Goal: Transaction & Acquisition: Purchase product/service

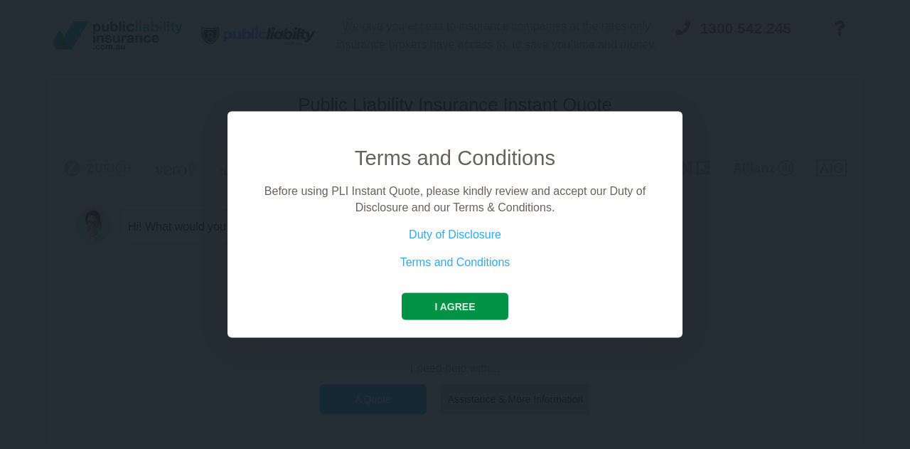
click at [465, 304] on button "I agree" at bounding box center [455, 306] width 106 height 27
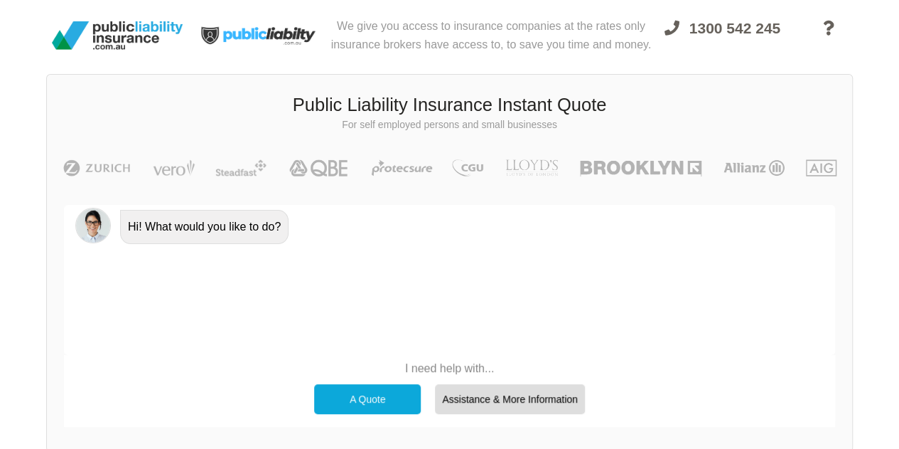
scroll to position [71, 0]
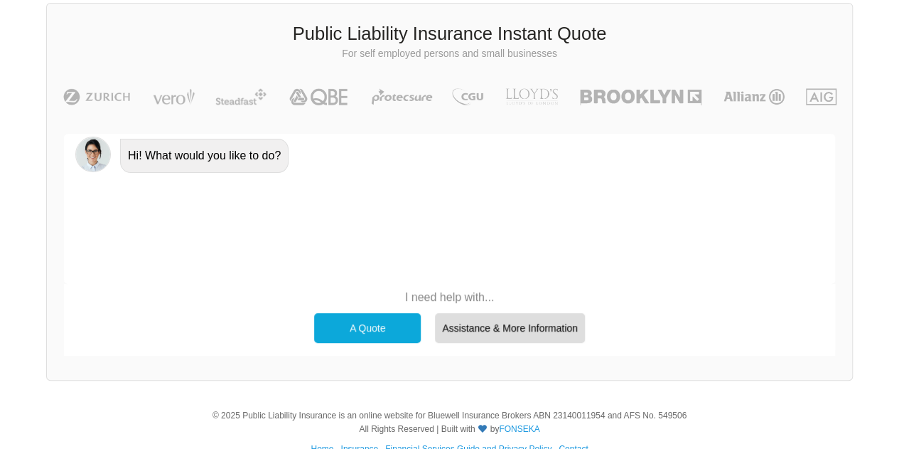
click at [388, 333] on div "A Quote" at bounding box center [367, 328] width 107 height 30
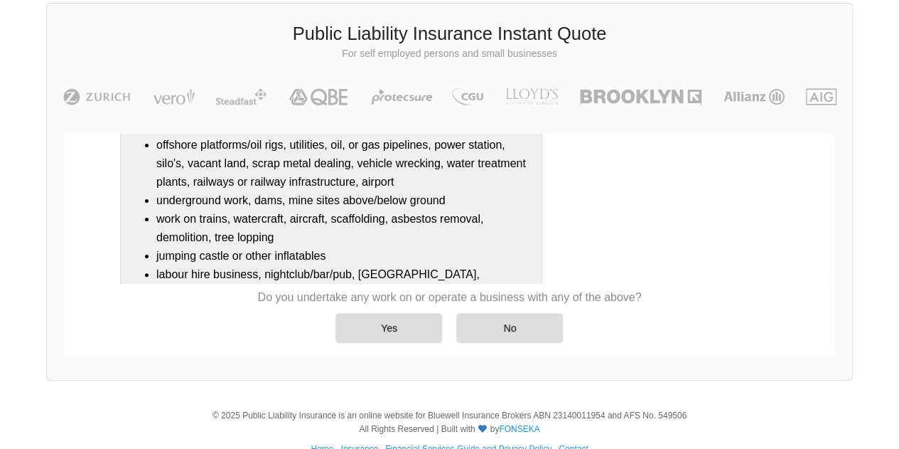
scroll to position [279, 0]
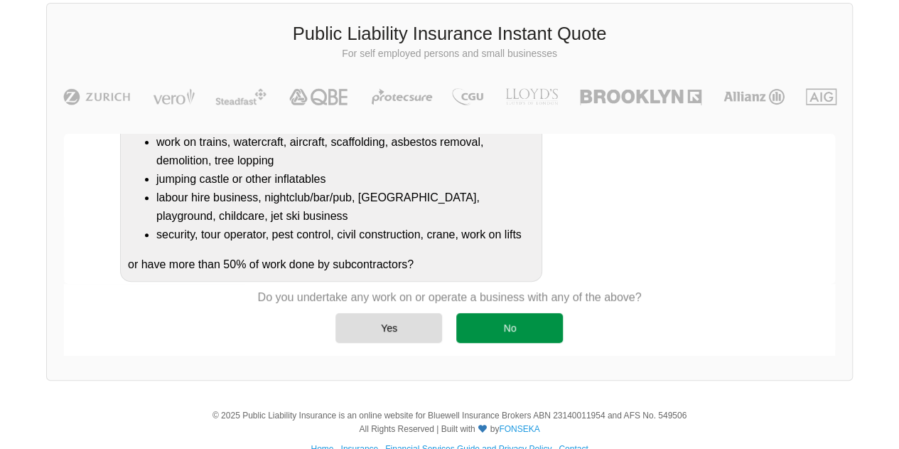
click at [511, 329] on div "No" at bounding box center [510, 328] width 107 height 30
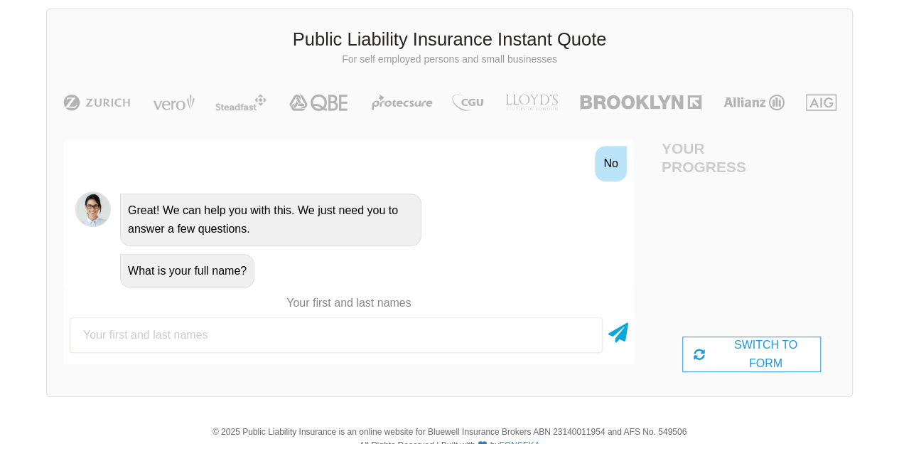
scroll to position [71, 0]
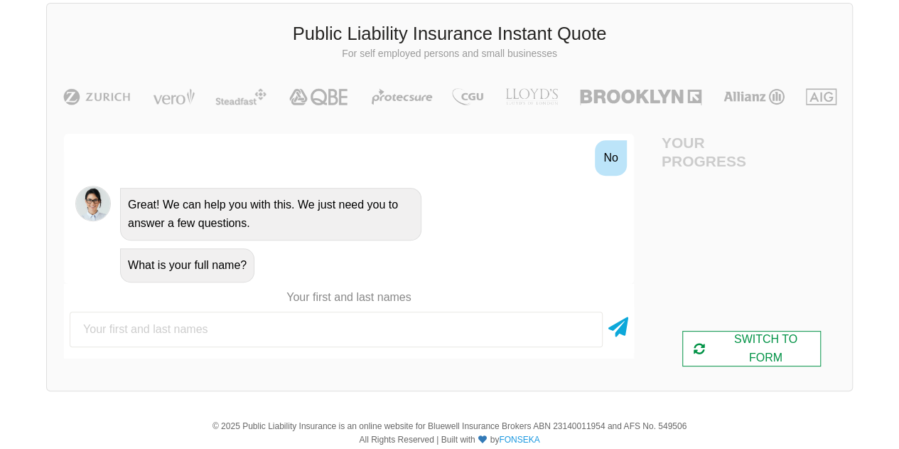
click at [754, 354] on div "SWITCH TO FORM" at bounding box center [752, 349] width 139 height 36
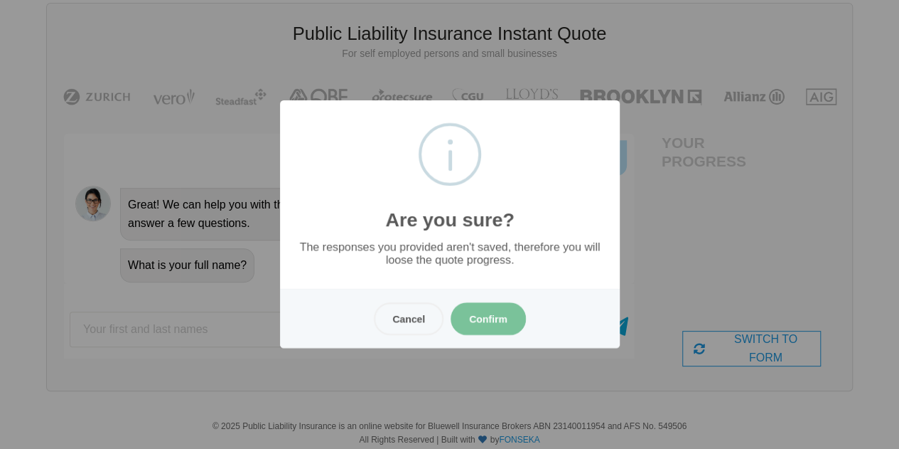
click at [495, 321] on button "Confirm" at bounding box center [488, 318] width 75 height 33
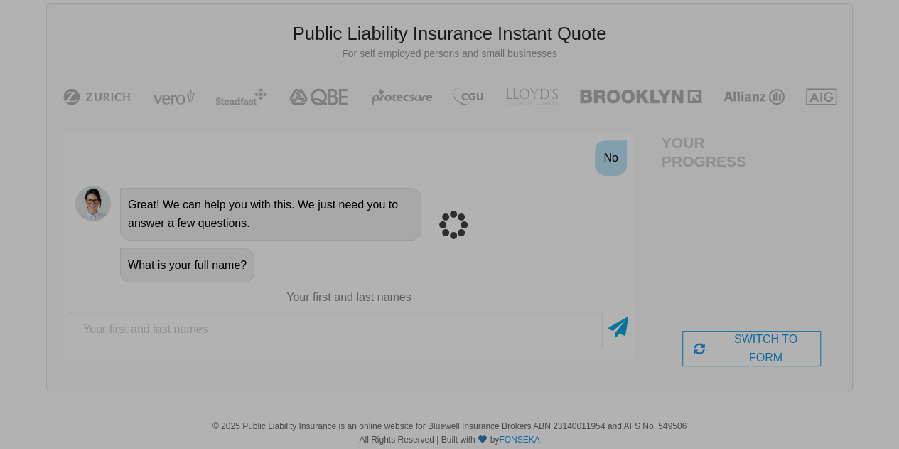
scroll to position [36, 0]
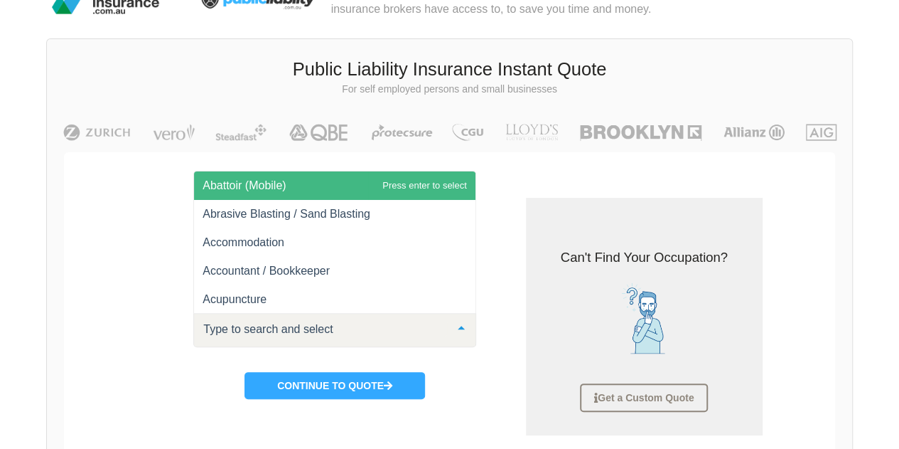
click at [439, 329] on div at bounding box center [334, 330] width 283 height 34
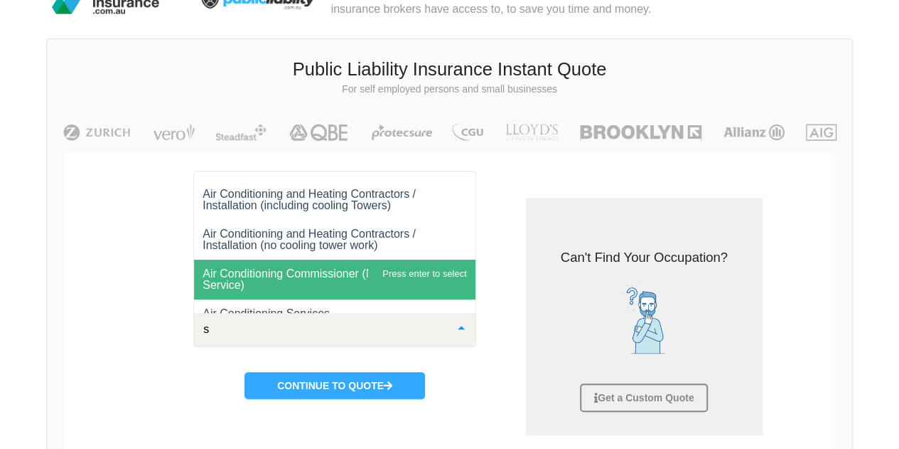
scroll to position [225, 0]
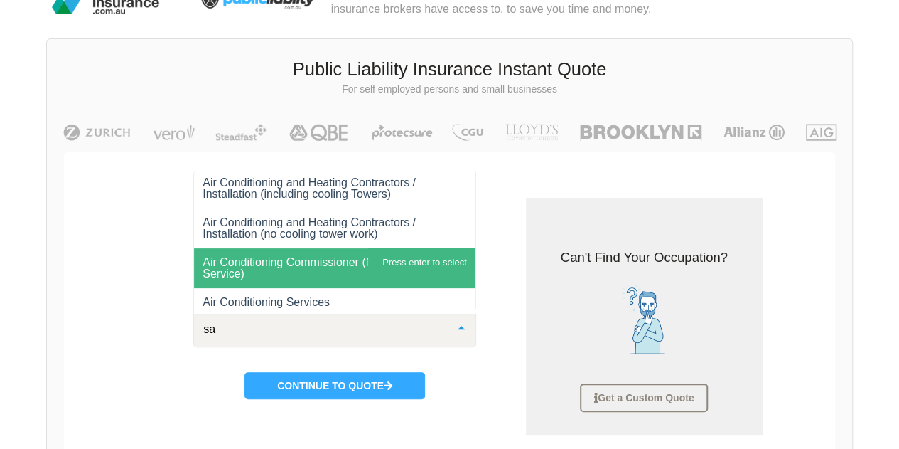
type input "[PERSON_NAME]"
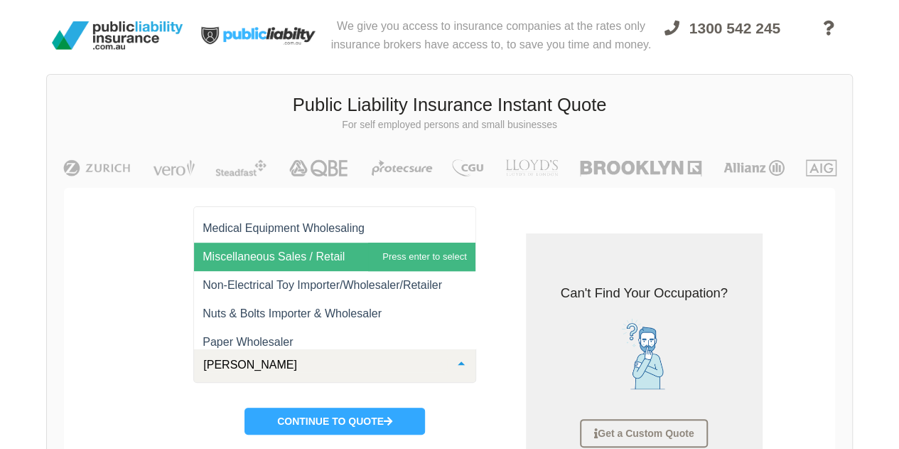
scroll to position [498, 0]
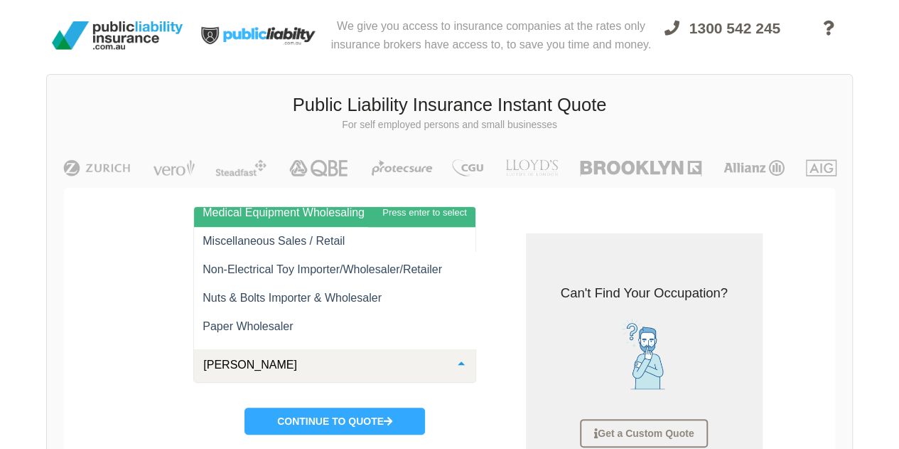
click at [305, 215] on span "Medical Equipment Wholesaling" at bounding box center [284, 212] width 162 height 12
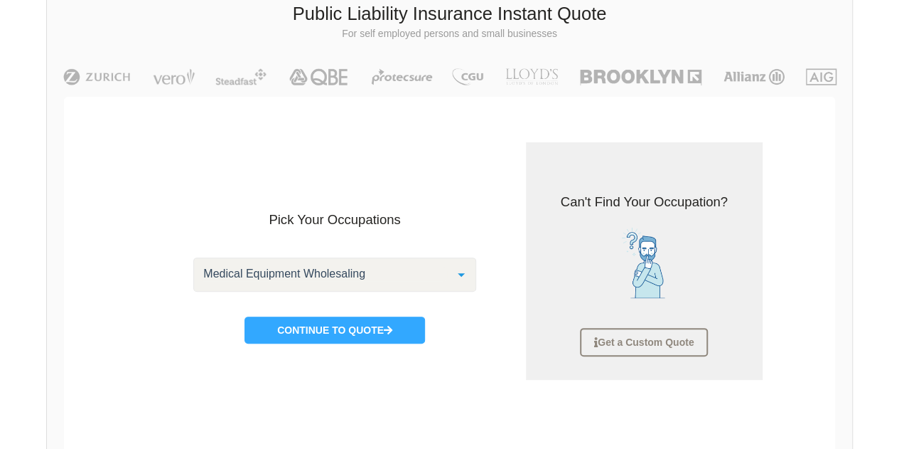
scroll to position [142, 0]
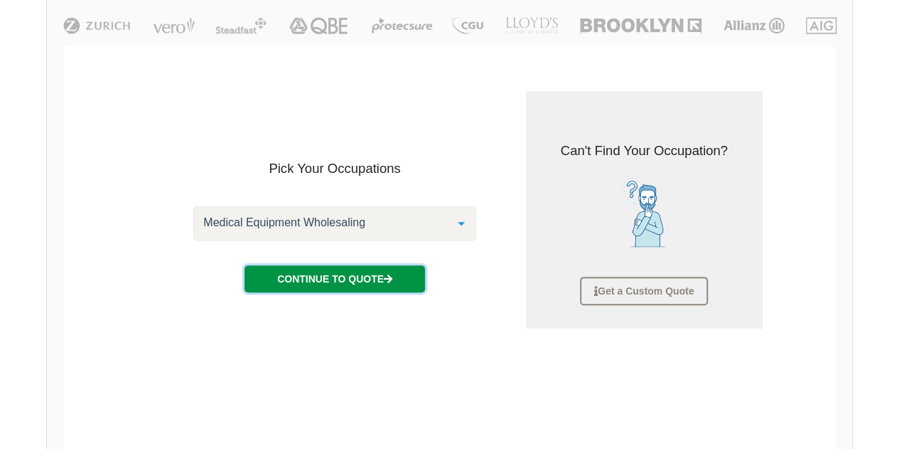
click at [350, 288] on button "Continue to Quote" at bounding box center [335, 278] width 181 height 27
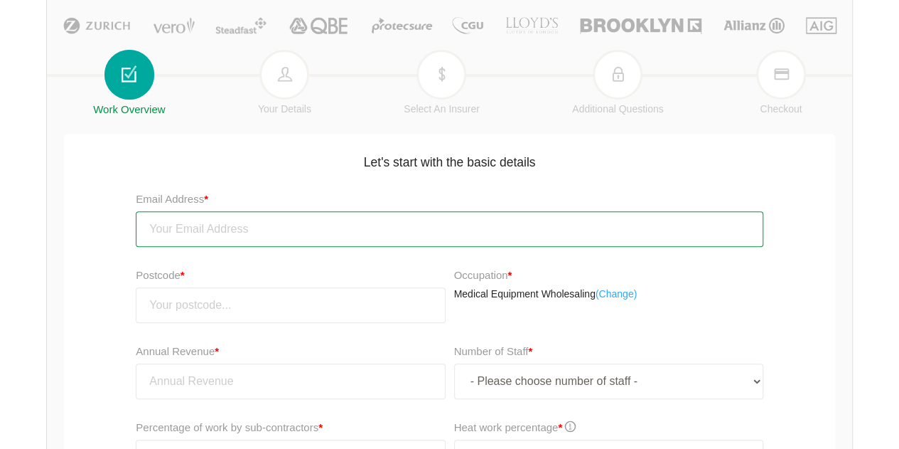
click at [265, 223] on input "email" at bounding box center [450, 229] width 628 height 36
type input "[PERSON_NAME][EMAIL_ADDRESS][DOMAIN_NAME]"
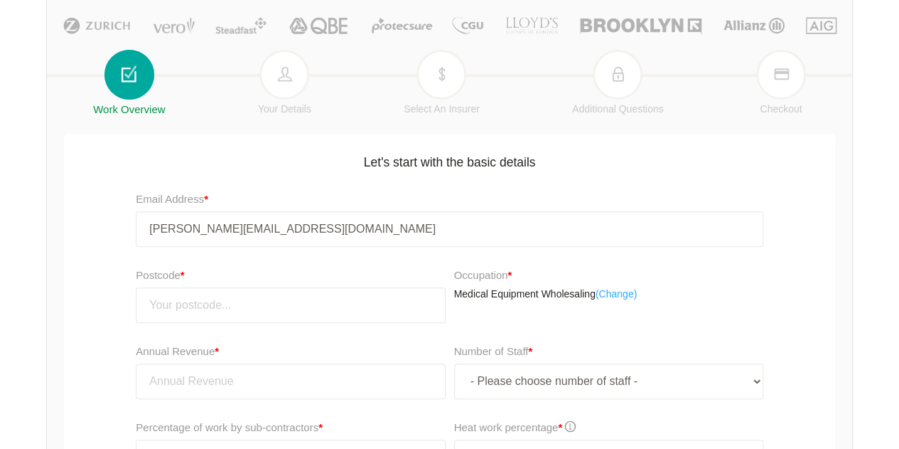
click at [303, 328] on div "Postcode *" at bounding box center [287, 300] width 324 height 76
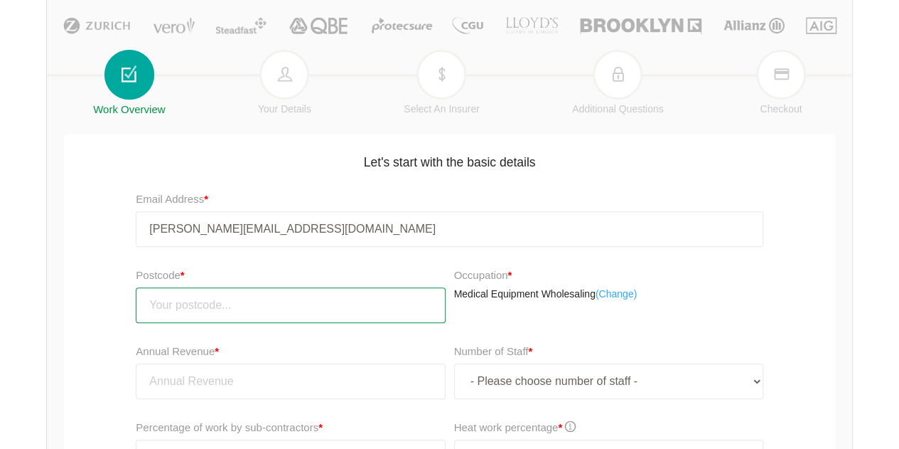
click at [304, 307] on input "number" at bounding box center [290, 305] width 309 height 36
type input "2050"
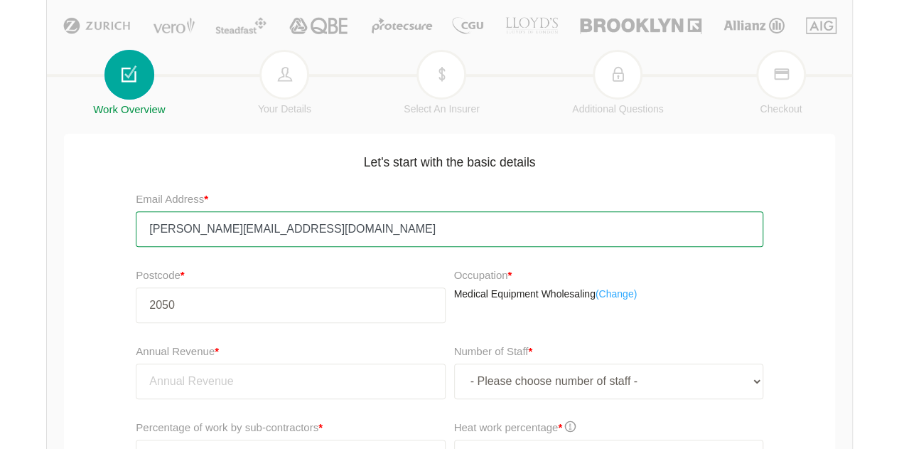
click at [587, 234] on input "[PERSON_NAME][EMAIL_ADDRESS][DOMAIN_NAME]" at bounding box center [450, 229] width 628 height 36
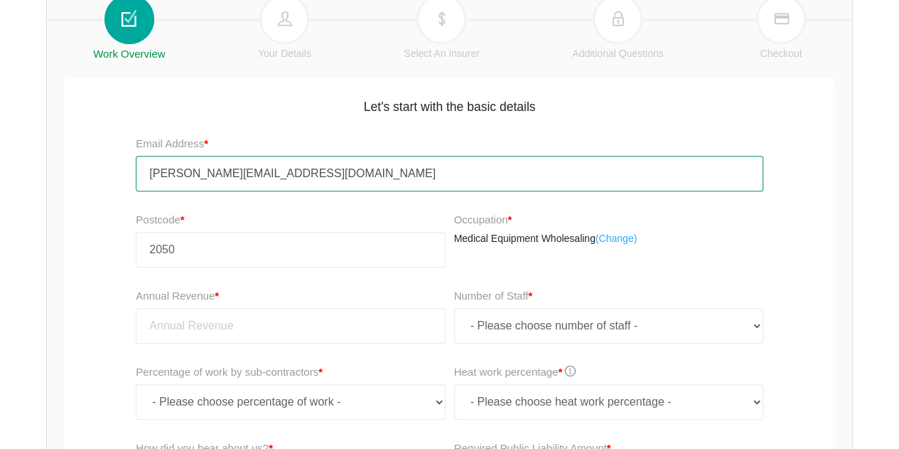
scroll to position [356, 0]
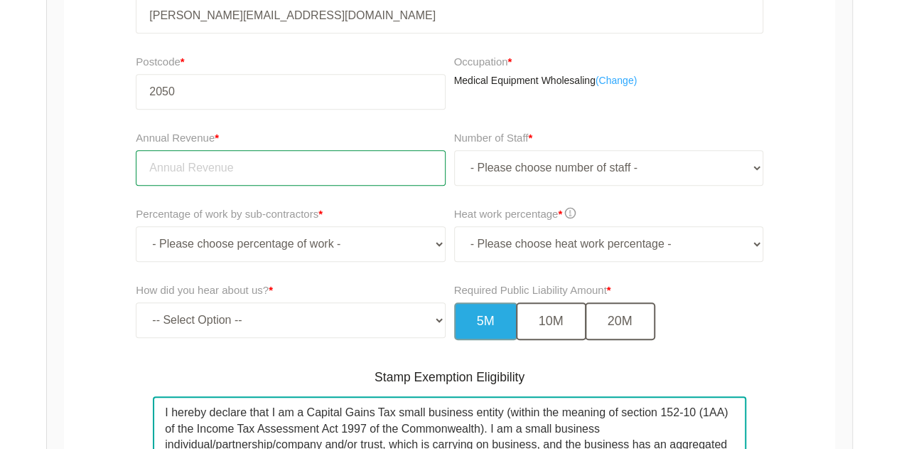
click at [212, 164] on input "tel" at bounding box center [290, 168] width 309 height 36
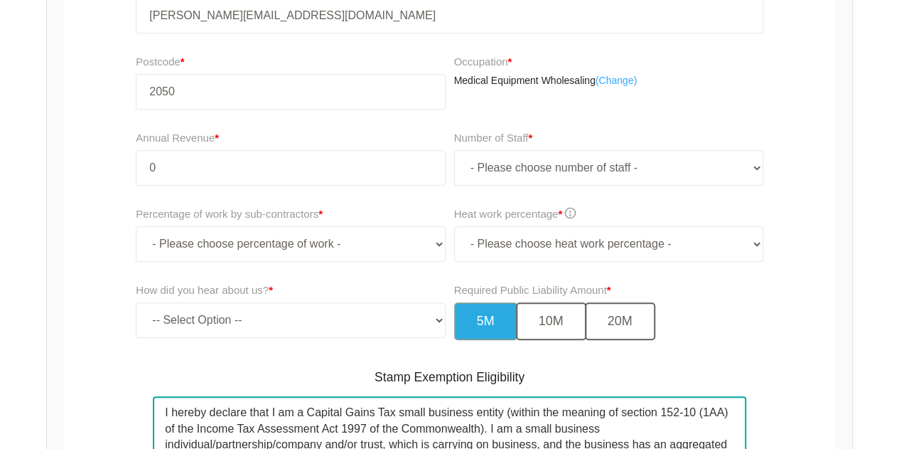
type input "0.00"
click at [36, 183] on div "We give you access to insurance companies at the rates only insurance brokers h…" at bounding box center [449, 155] width 899 height 1023
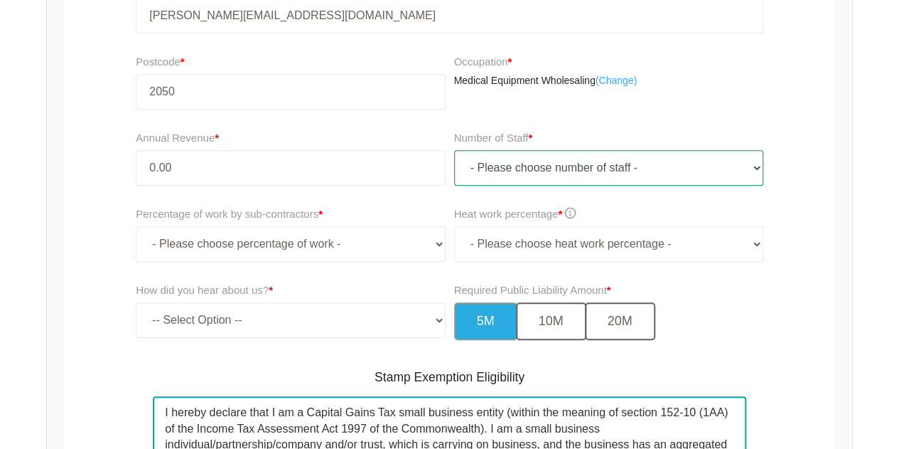
click at [704, 179] on select "- Please choose number of staff - 1 2 3 4 5 6 7 8 9 10 11+" at bounding box center [608, 168] width 309 height 36
select select "2"
click at [454, 150] on select "- Please choose number of staff - 1 2 3 4 5 6 7 8 9 10 11+" at bounding box center [608, 168] width 309 height 36
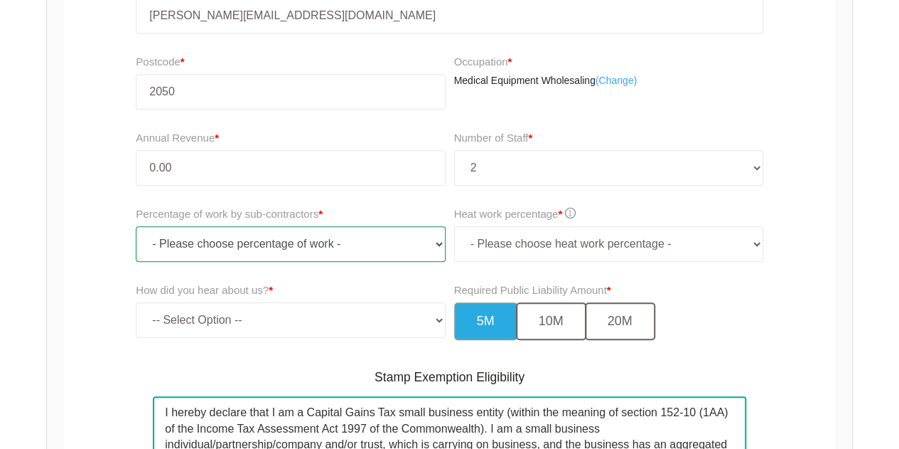
click at [309, 239] on select "- Please choose percentage of work - 0% 0 to 9.99% 10% to 19.99% 20% to 29.99% …" at bounding box center [290, 244] width 309 height 36
select select "0"
click at [136, 226] on select "- Please choose percentage of work - 0% 0 to 9.99% 10% to 19.99% 20% to 29.99% …" at bounding box center [290, 244] width 309 height 36
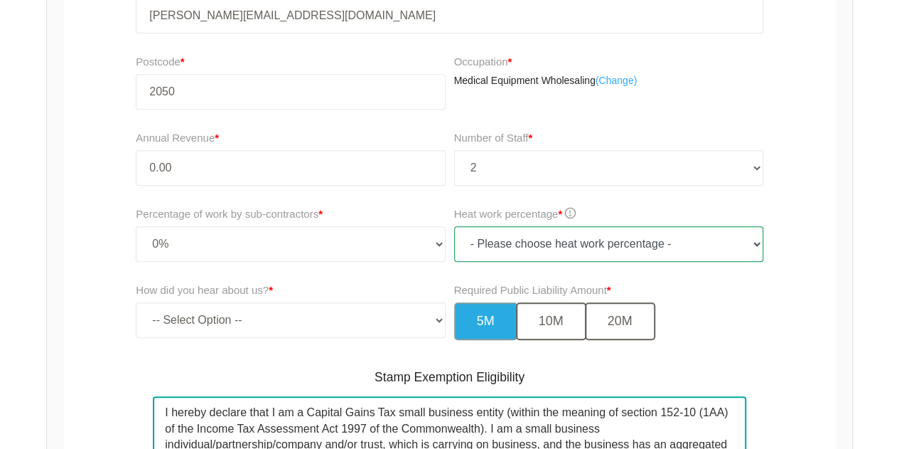
click at [593, 247] on select "- Please choose heat work percentage - 0% 0 to 5% Above 5%" at bounding box center [608, 244] width 309 height 36
select select "0"
click at [454, 226] on select "- Please choose heat work percentage - 0% 0 to 5% Above 5%" at bounding box center [608, 244] width 309 height 36
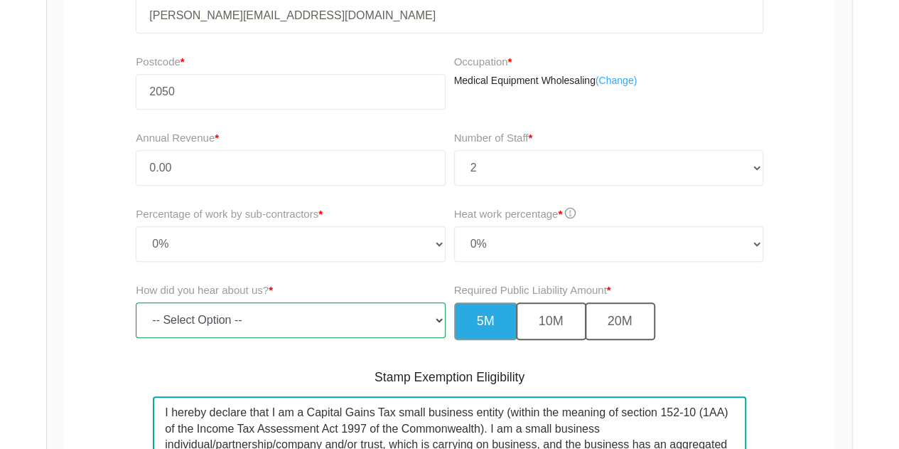
click at [370, 318] on select "-- Select Option -- TV Commercial Google Search Bing Search Referred by Someone…" at bounding box center [290, 320] width 309 height 36
select select "google"
click at [136, 302] on select "-- Select Option -- TV Commercial Google Search Bing Search Referred by Someone…" at bounding box center [290, 320] width 309 height 36
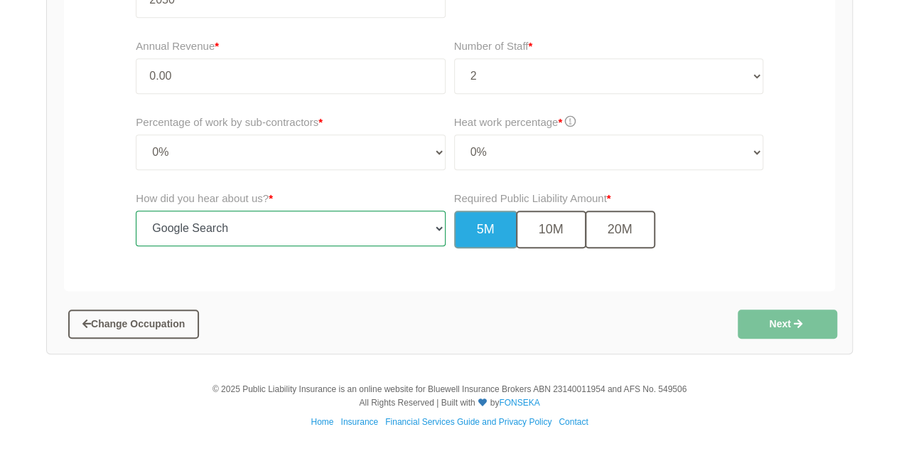
scroll to position [447, 0]
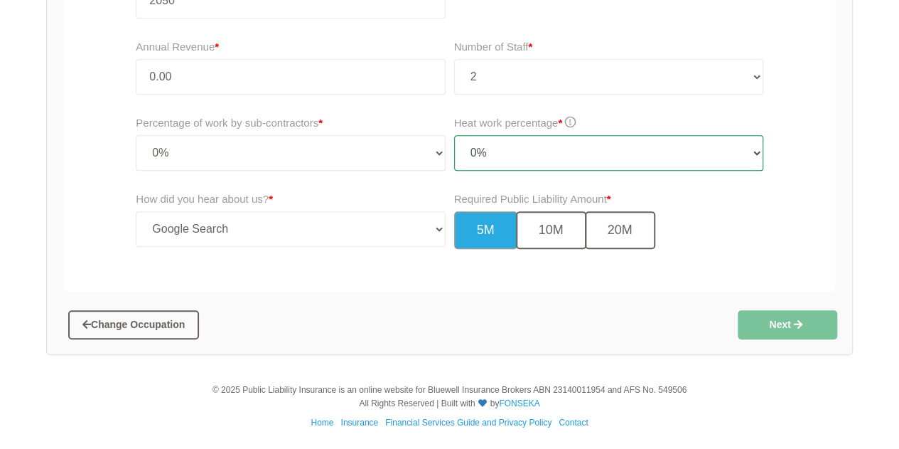
click at [629, 169] on select "- Please choose heat work percentage - 0% 0 to 5% Above 5%" at bounding box center [608, 153] width 309 height 36
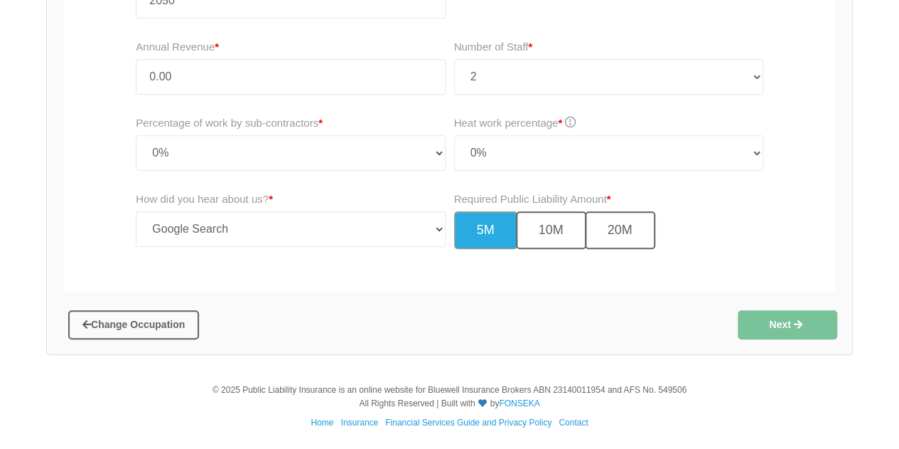
click at [479, 295] on div "Change Occupation Next" at bounding box center [450, 319] width 806 height 55
click at [635, 229] on button "20M" at bounding box center [620, 230] width 70 height 38
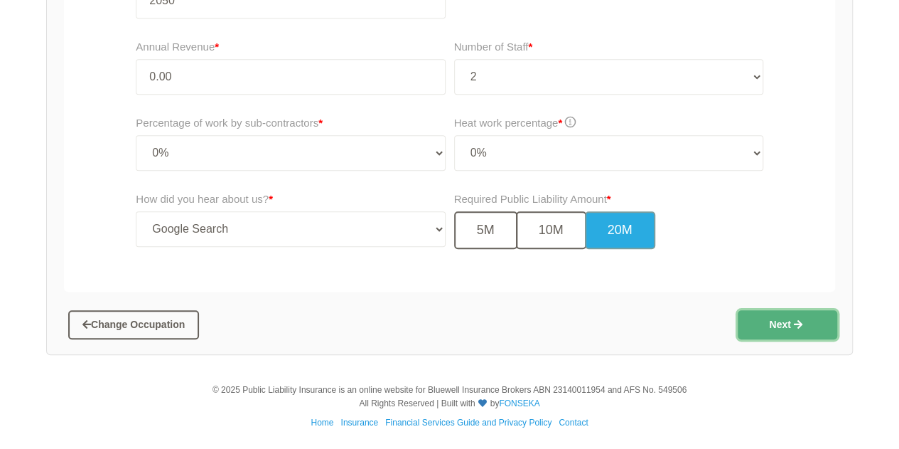
click at [801, 321] on icon "button" at bounding box center [798, 324] width 15 height 10
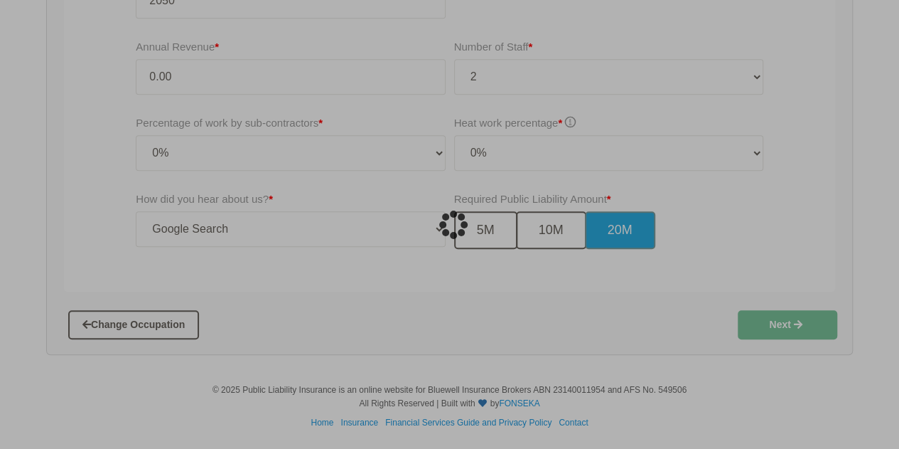
scroll to position [36, 0]
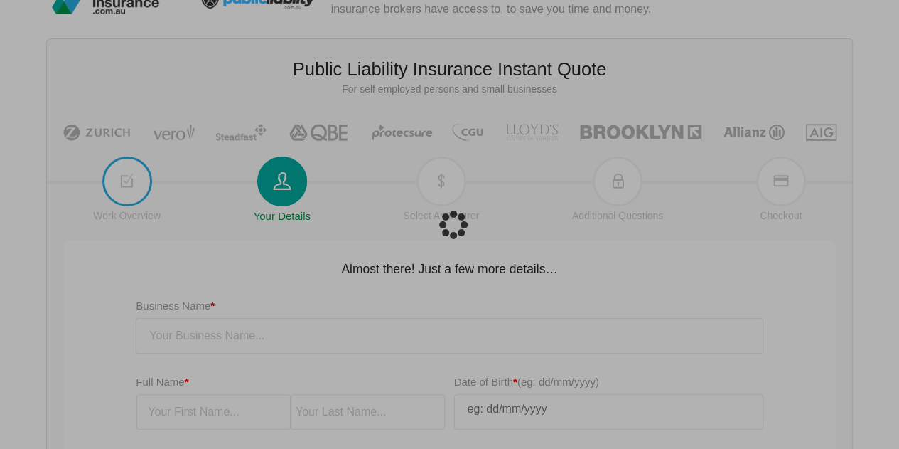
type input "[PERSON_NAME][EMAIL_ADDRESS][DOMAIN_NAME]"
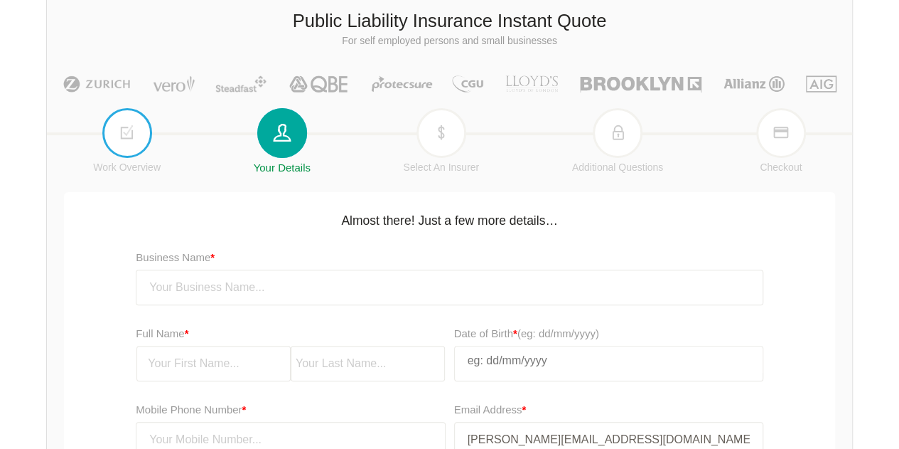
scroll to position [107, 0]
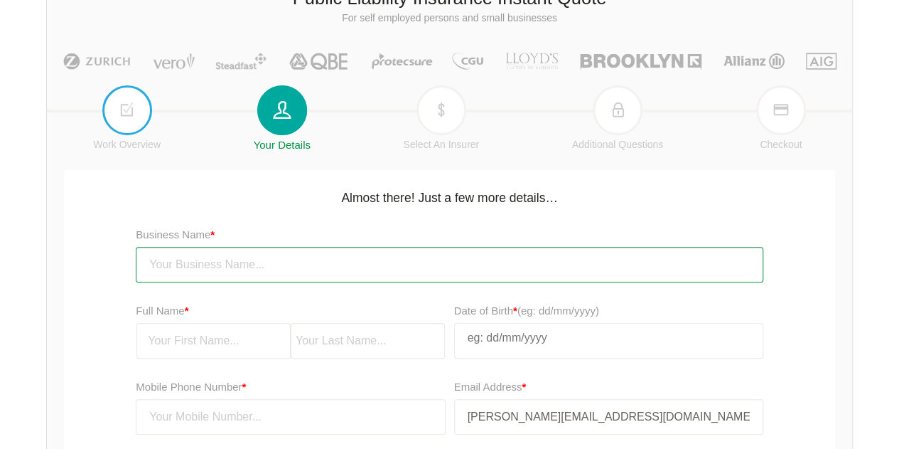
click at [307, 265] on input "text" at bounding box center [450, 265] width 628 height 36
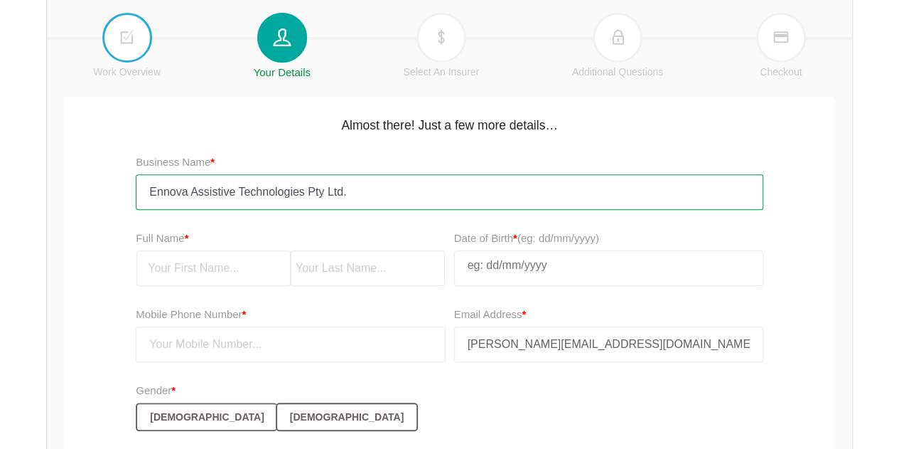
scroll to position [249, 0]
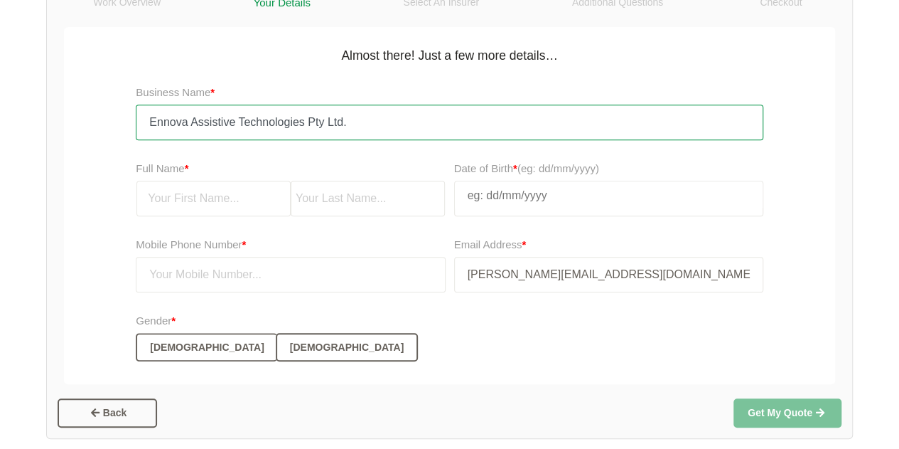
type input "Ennova Assistive Technologies Pty Ltd."
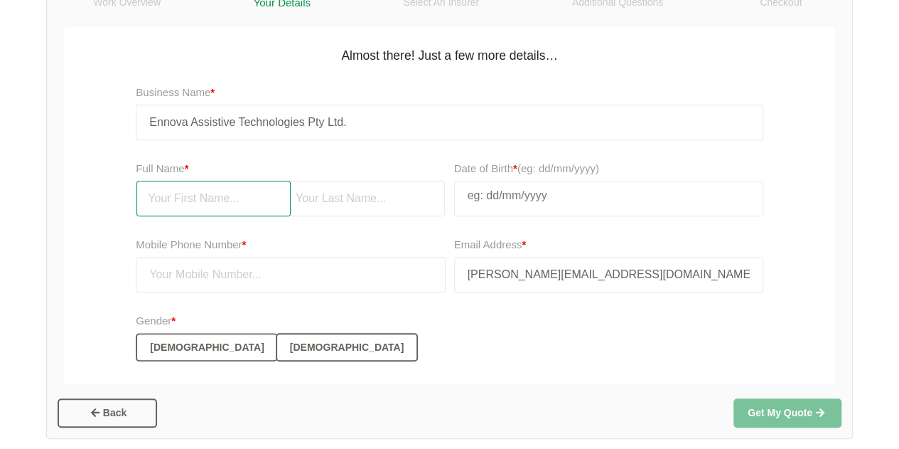
click at [228, 197] on input "text" at bounding box center [214, 199] width 154 height 36
type input "[PERSON_NAME]"
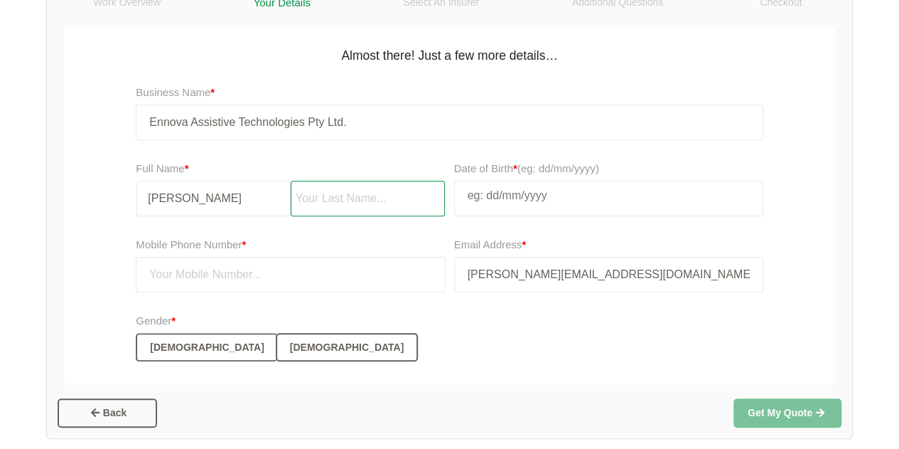
type input "[PERSON_NAME]"
type input "0411119814"
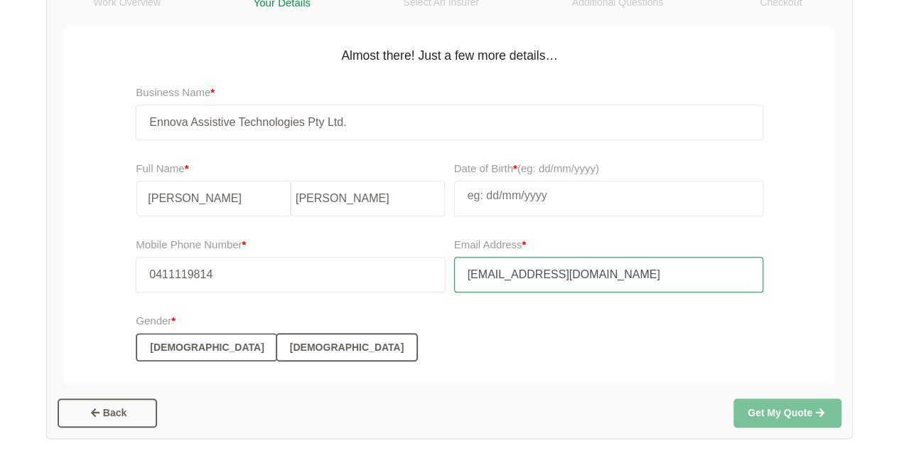
click at [671, 268] on input "[EMAIL_ADDRESS][DOMAIN_NAME]" at bounding box center [608, 275] width 309 height 36
drag, startPoint x: 643, startPoint y: 276, endPoint x: 374, endPoint y: 267, distance: 268.9
click at [381, 268] on div "Mobile Phone Number * 0411119814 Email Address * [EMAIL_ADDRESS][DOMAIN_NAME]" at bounding box center [449, 270] width 779 height 76
type input "[PERSON_NAME][EMAIL_ADDRESS][DOMAIN_NAME]"
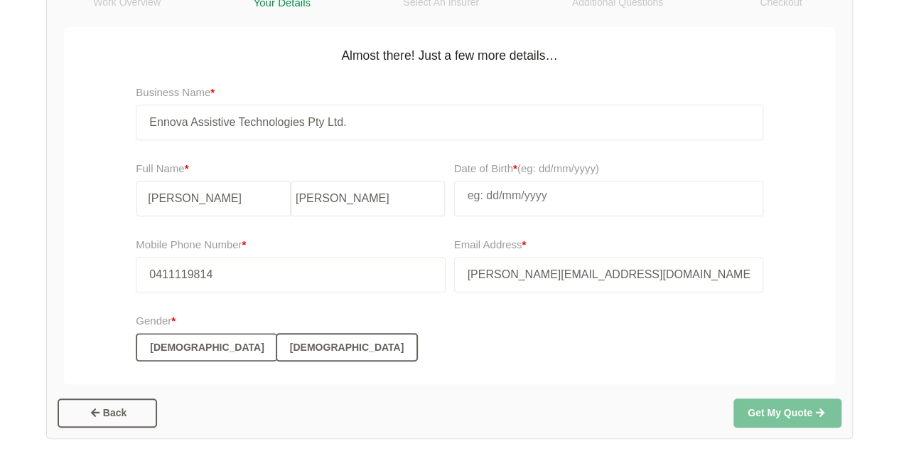
click at [520, 191] on input "text" at bounding box center [609, 195] width 308 height 28
select select "9"
select select "2007"
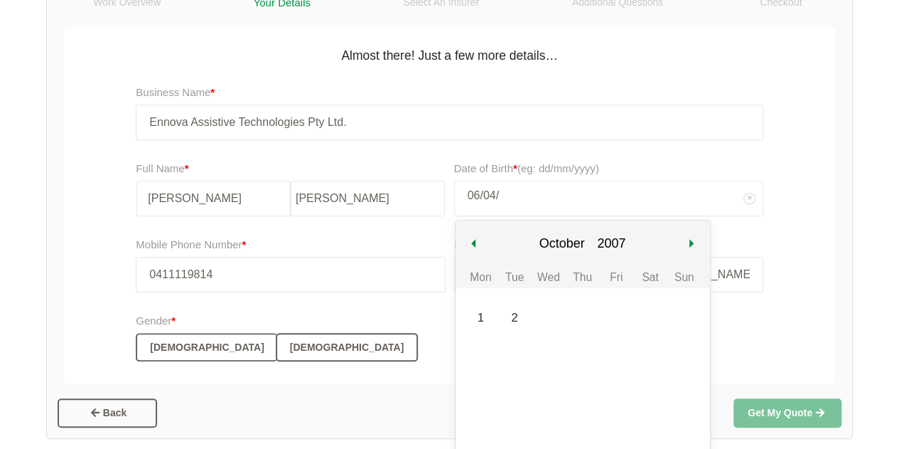
type input "06/04/1"
select select "3"
select select "19"
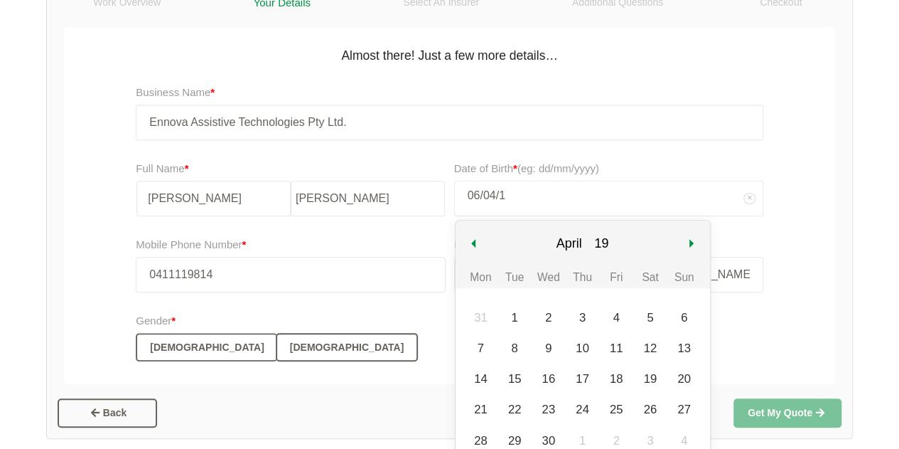
type input "[DATE]"
select select "19"
type input "06/04/199"
select select "199"
type input "[DATE]"
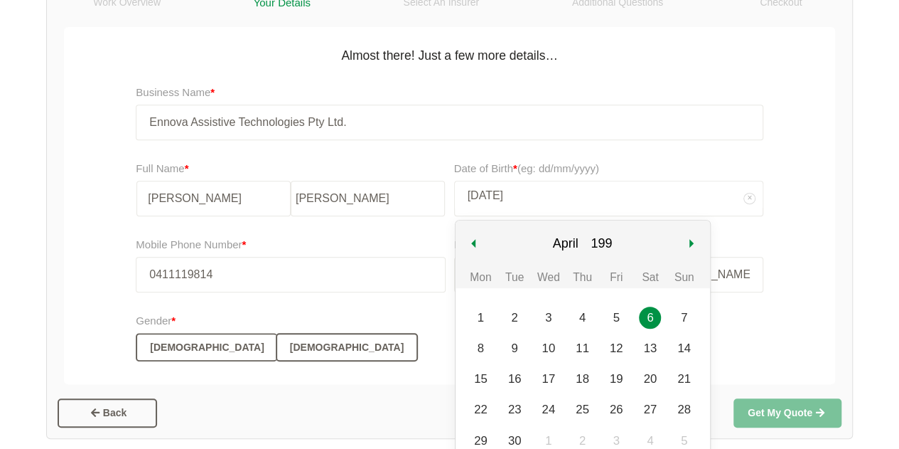
select select "1993"
type input "[DATE]"
click at [519, 342] on div "6" at bounding box center [514, 348] width 22 height 22
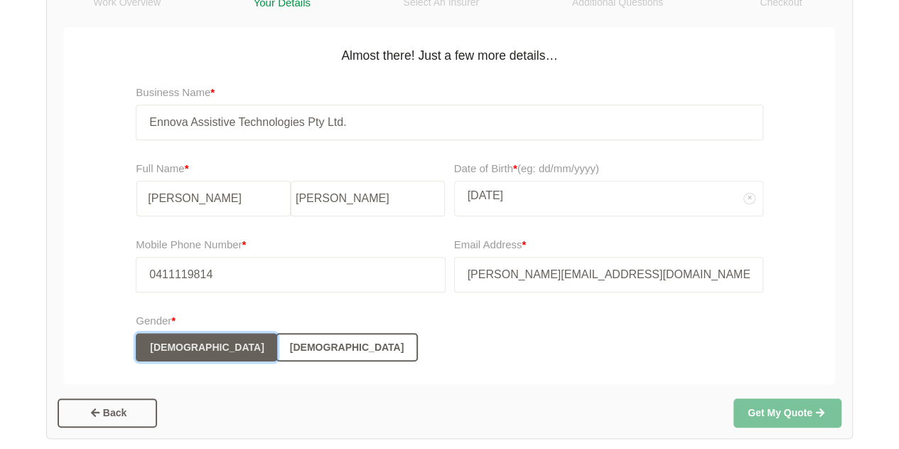
click at [176, 338] on button "[DEMOGRAPHIC_DATA]" at bounding box center [206, 347] width 141 height 28
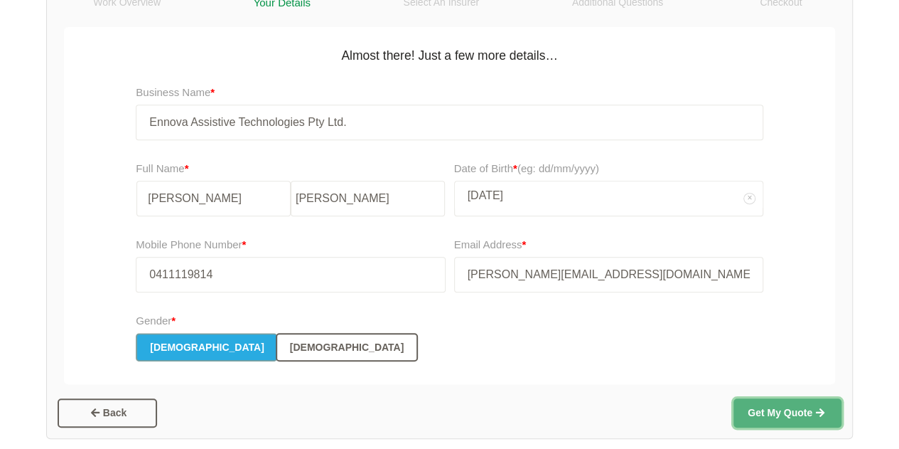
click at [811, 422] on button "Get My Quote" at bounding box center [788, 412] width 108 height 28
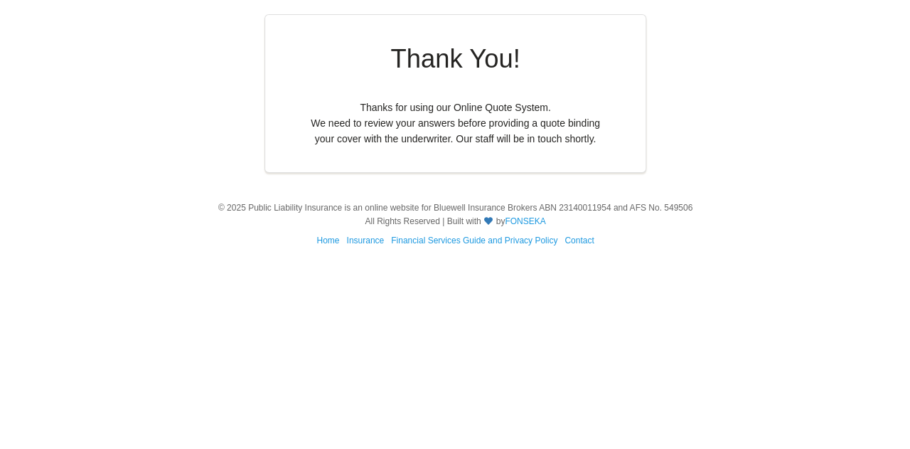
scroll to position [0, 0]
